Goal: Information Seeking & Learning: Learn about a topic

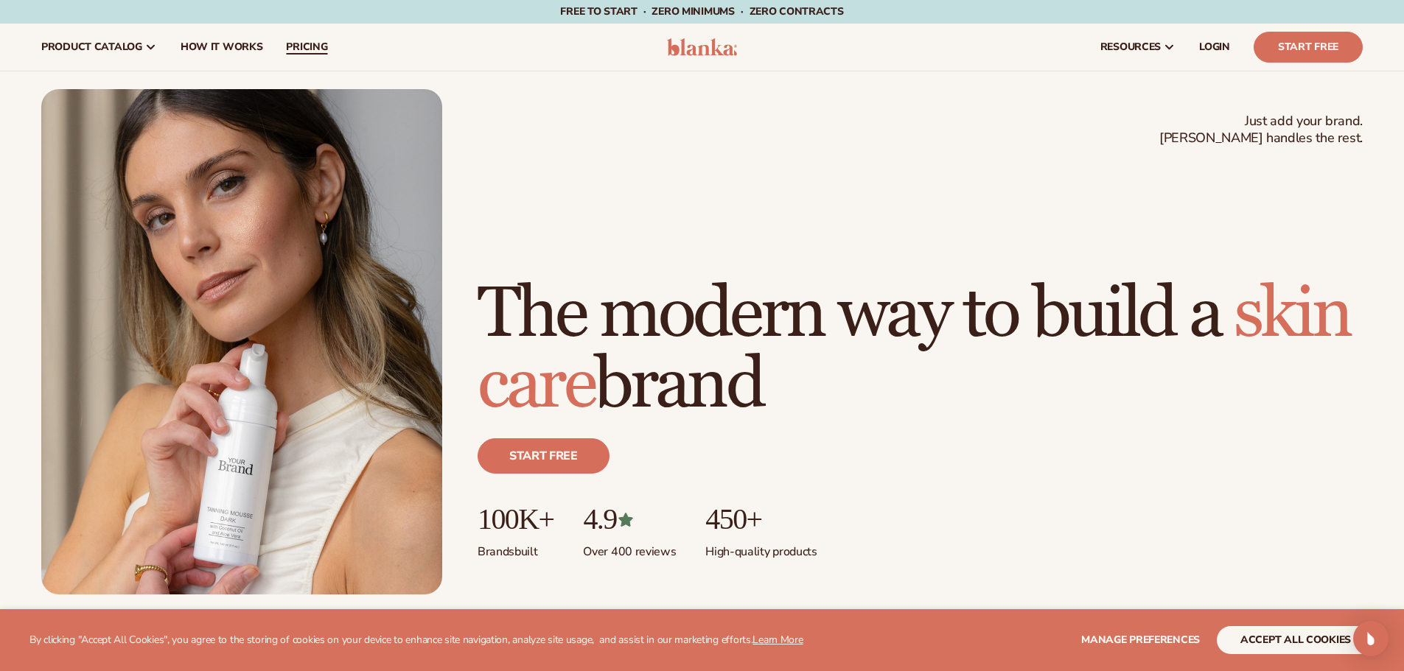
click at [308, 51] on span "pricing" at bounding box center [306, 47] width 41 height 12
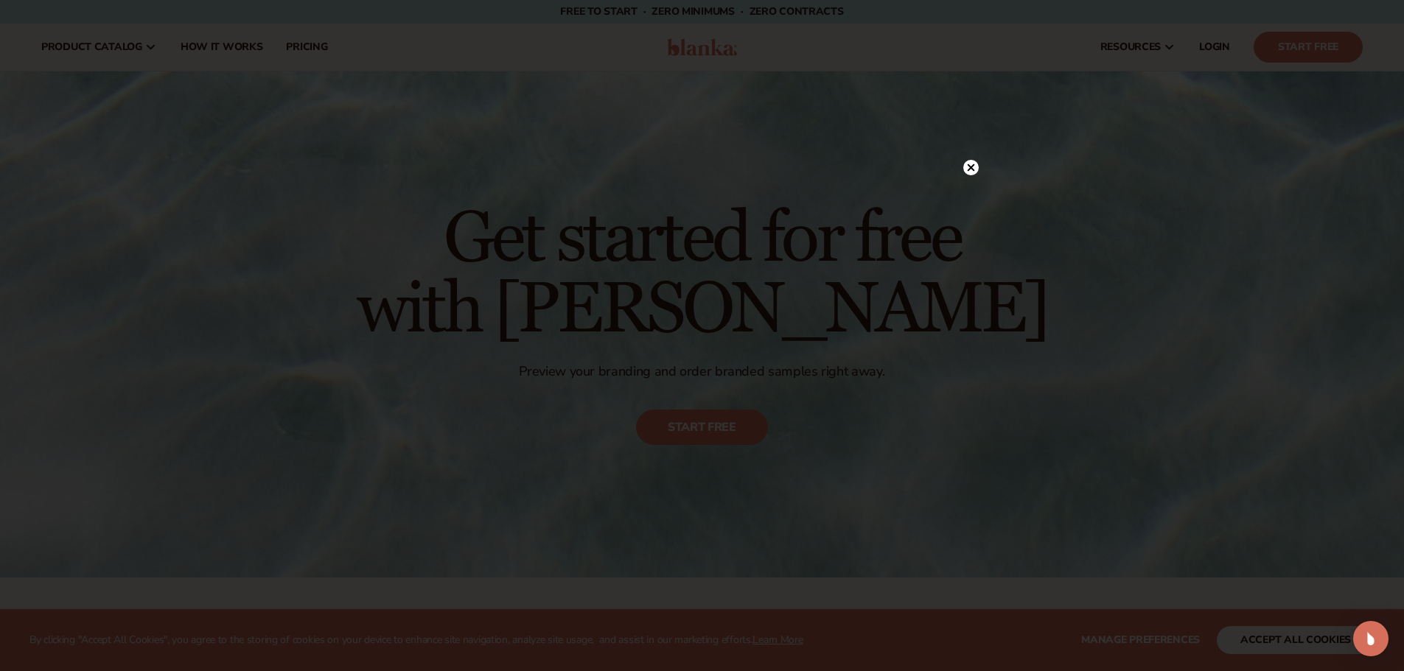
click at [975, 166] on circle at bounding box center [970, 167] width 15 height 15
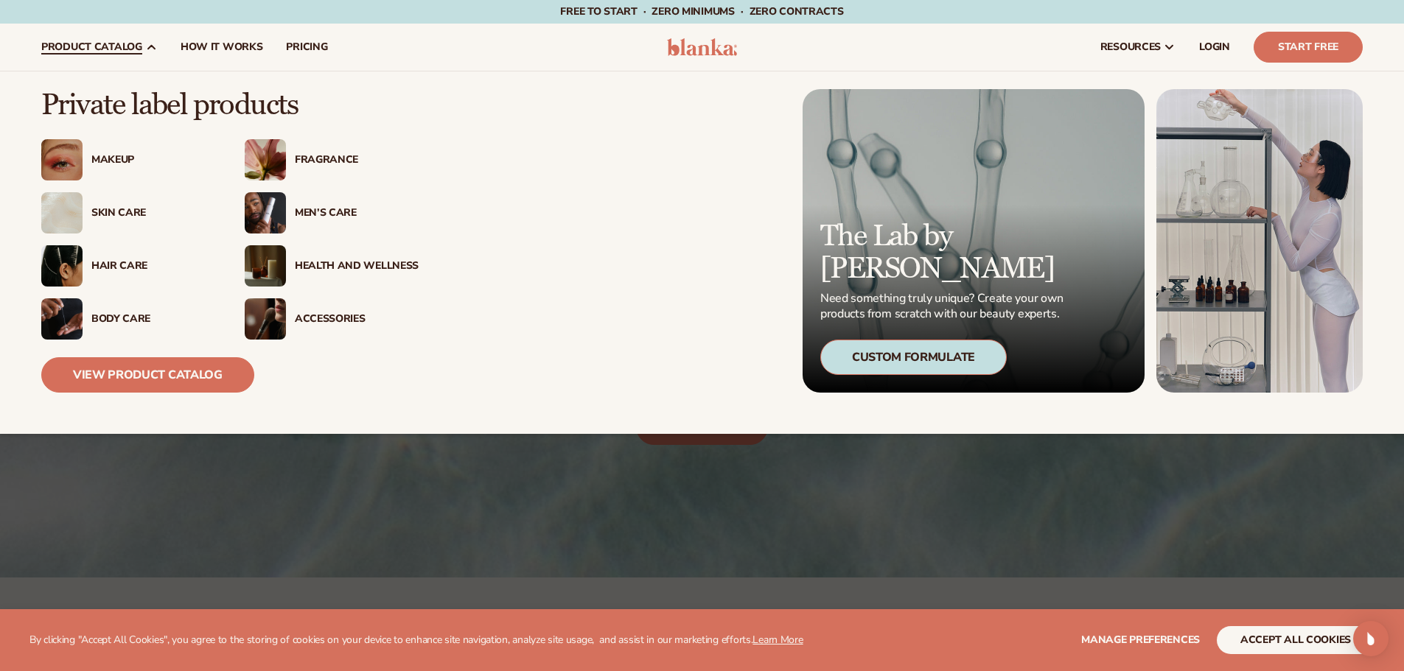
click at [270, 166] on img at bounding box center [265, 159] width 41 height 41
